Goal: Task Accomplishment & Management: Manage account settings

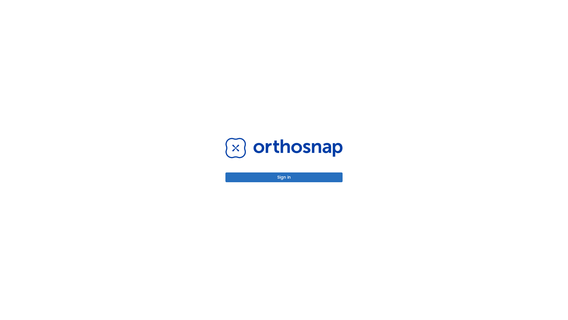
click at [284, 177] on button "Sign in" at bounding box center [284, 177] width 117 height 10
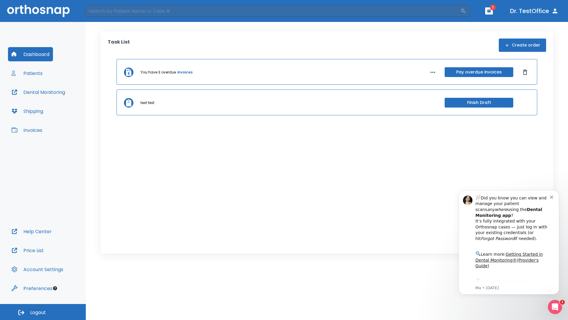
click at [43, 312] on span "Logout" at bounding box center [38, 312] width 16 height 7
